Goal: Task Accomplishment & Management: Manage account settings

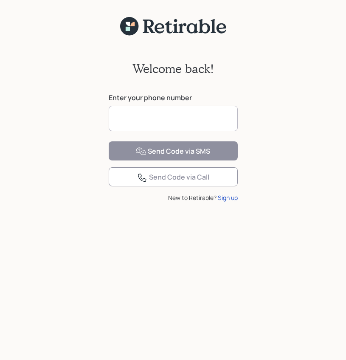
click at [213, 128] on input at bounding box center [173, 118] width 129 height 25
click at [187, 114] on input at bounding box center [173, 118] width 129 height 25
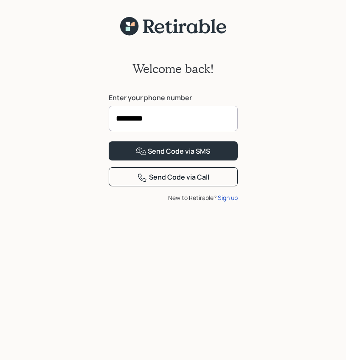
type input "**********"
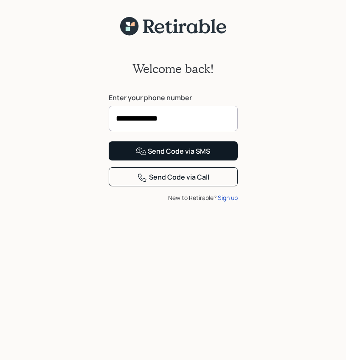
click at [177, 157] on div "Send Code via SMS" at bounding box center [173, 151] width 74 height 10
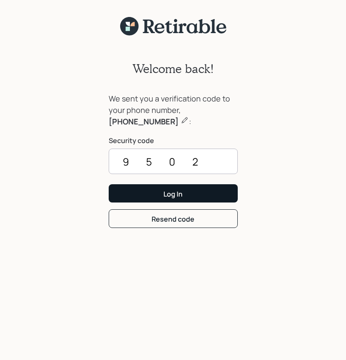
type input "9502"
click at [191, 193] on button "Log In" at bounding box center [173, 193] width 129 height 18
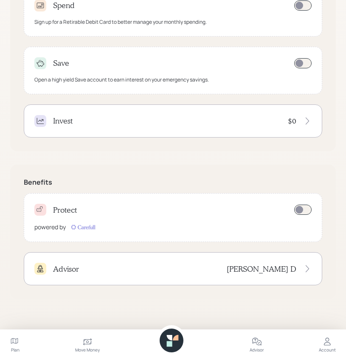
scroll to position [315, 0]
click at [322, 340] on icon at bounding box center [327, 341] width 10 height 10
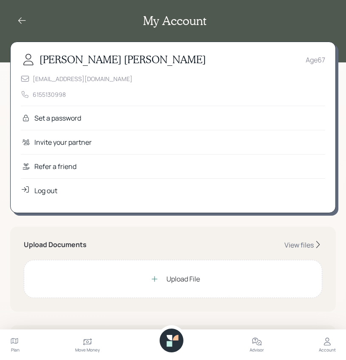
click at [162, 279] on div at bounding box center [154, 278] width 17 height 17
click at [45, 191] on div "Log out" at bounding box center [45, 190] width 23 height 10
